Goal: Information Seeking & Learning: Learn about a topic

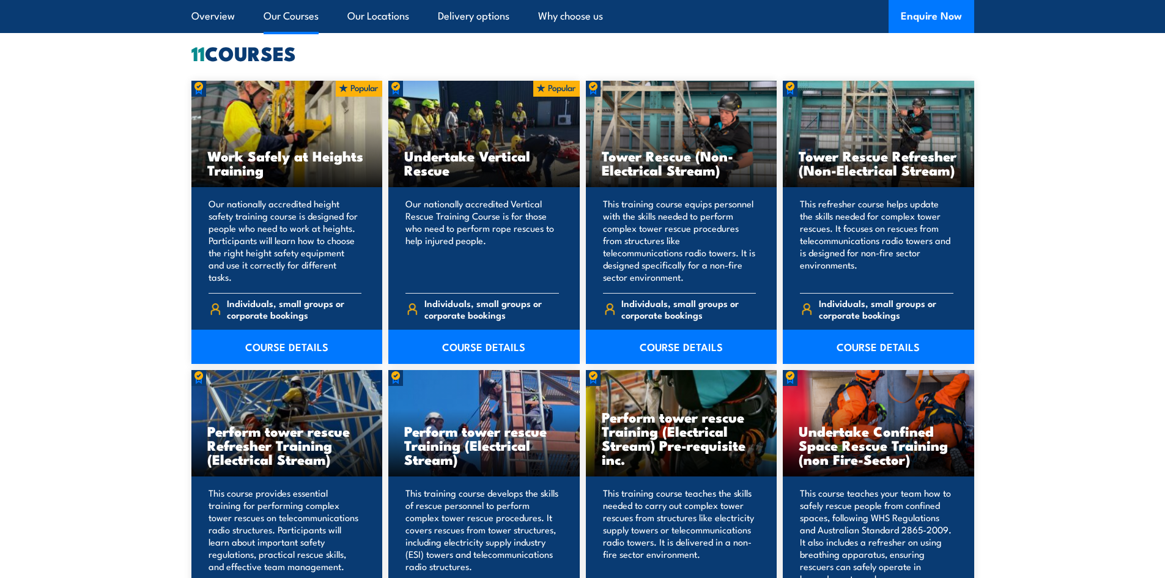
scroll to position [856, 0]
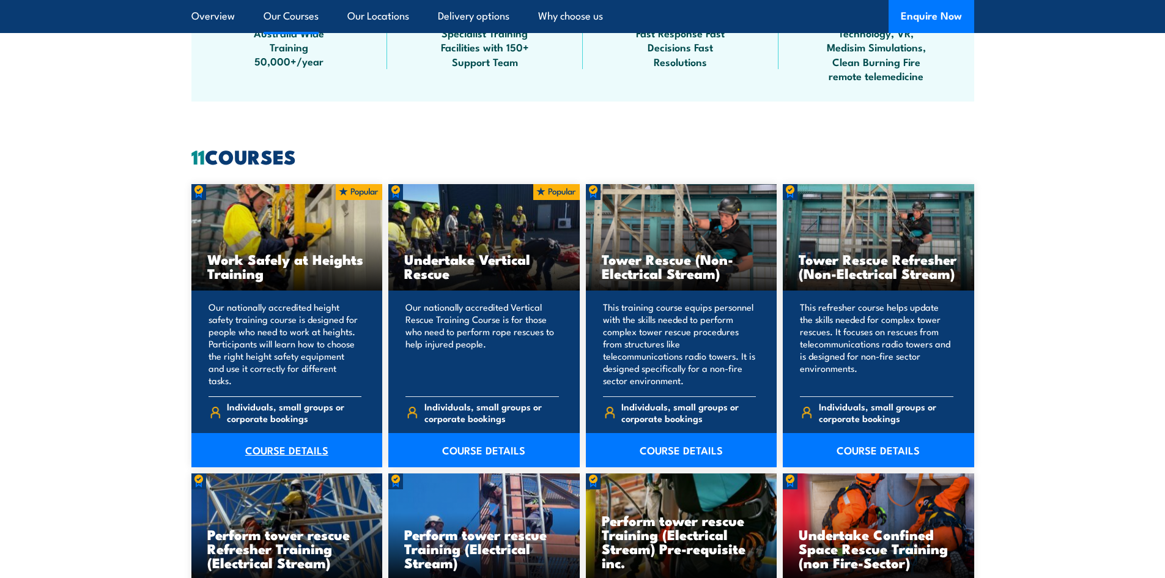
click at [269, 454] on link "COURSE DETAILS" at bounding box center [286, 450] width 191 height 34
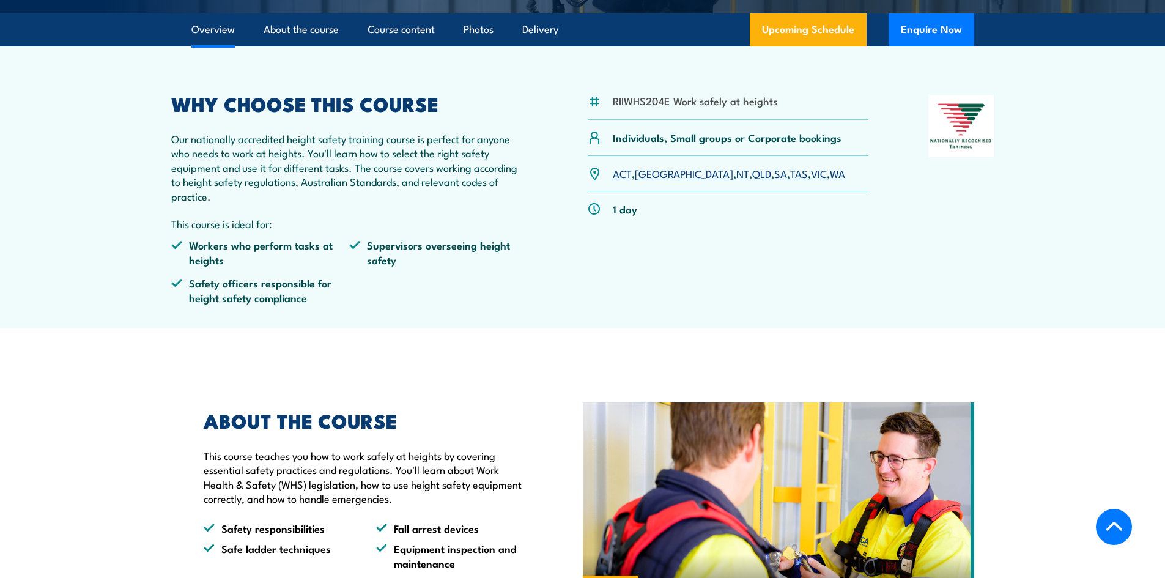
scroll to position [367, 0]
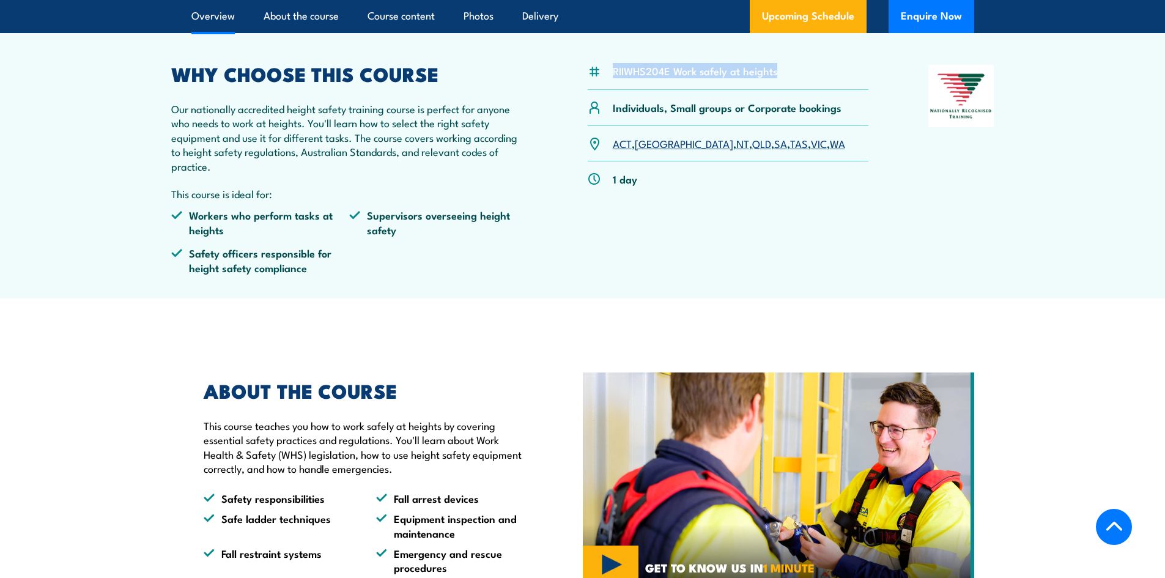
drag, startPoint x: 609, startPoint y: 70, endPoint x: 802, endPoint y: 92, distance: 194.6
click at [810, 89] on div "RIIWHS204E Work safely at heights" at bounding box center [728, 77] width 281 height 25
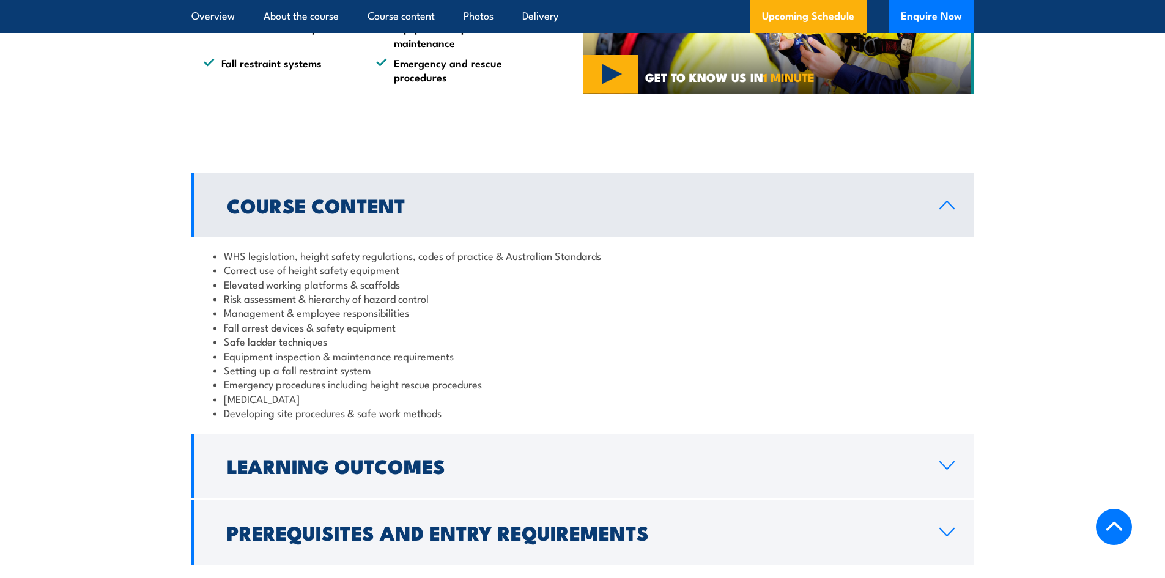
scroll to position [917, 0]
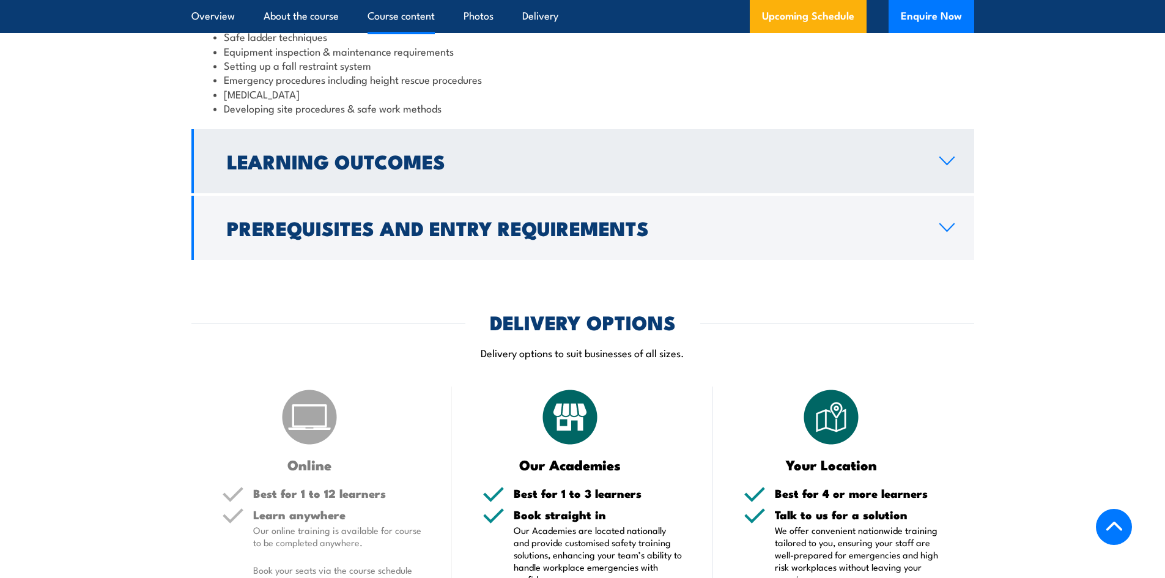
click at [648, 153] on h2 "Learning Outcomes" at bounding box center [573, 160] width 693 height 17
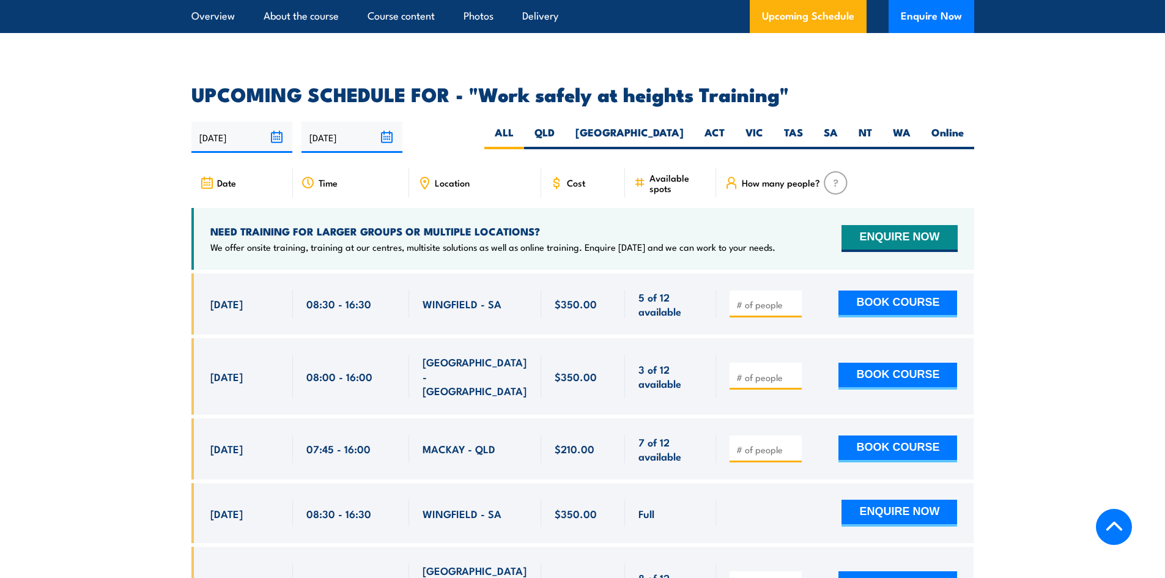
scroll to position [1769, 0]
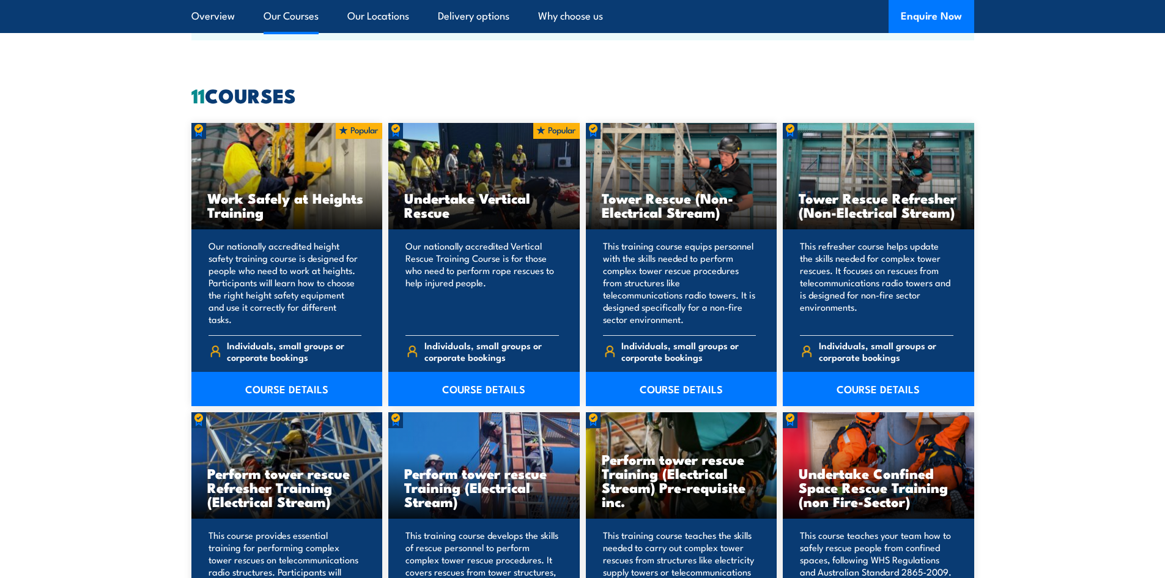
scroll to position [979, 0]
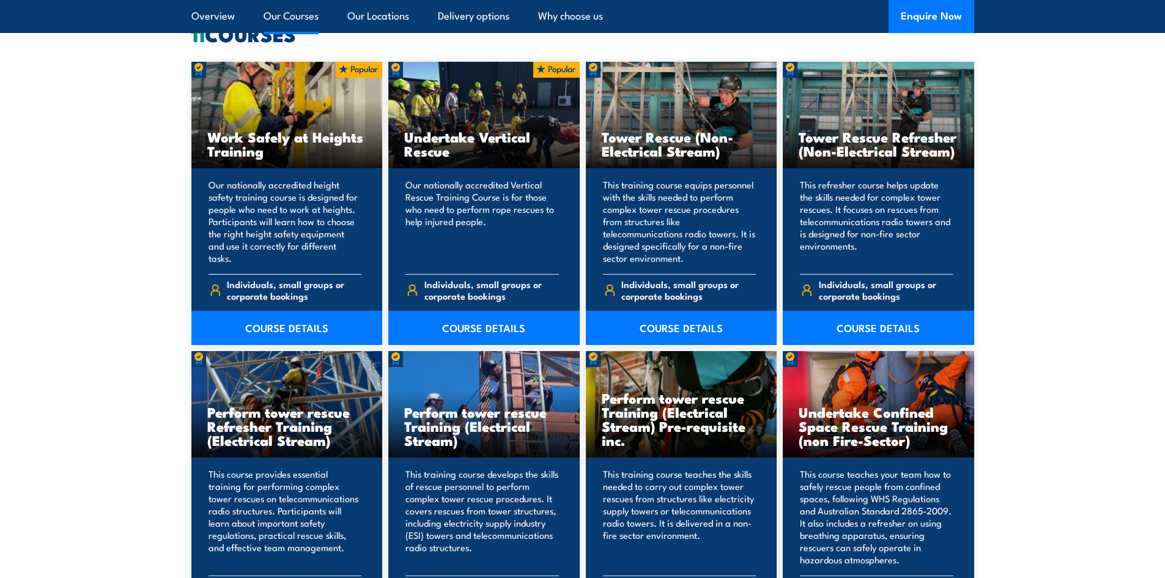
click at [259, 147] on h3 "Work Safely at Heights Training" at bounding box center [287, 144] width 160 height 28
click at [297, 322] on link "COURSE DETAILS" at bounding box center [286, 328] width 191 height 34
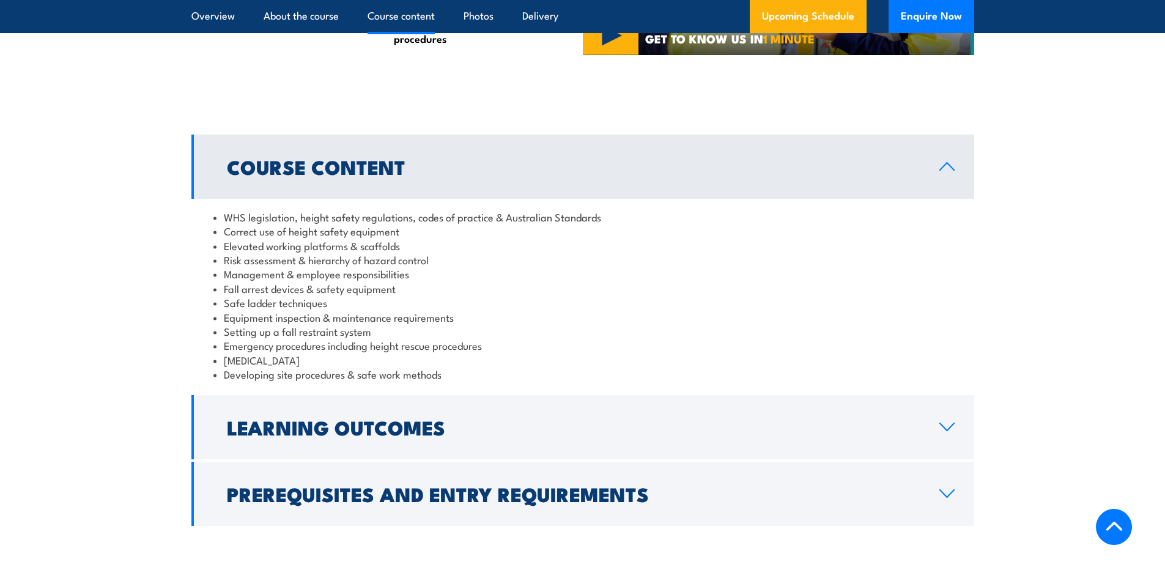
scroll to position [917, 0]
